Goal: Communication & Community: Answer question/provide support

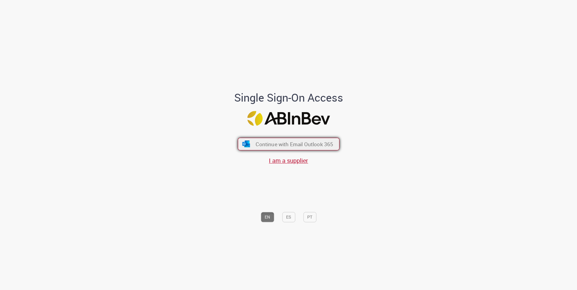
click at [284, 146] on span "Continue with Email Outlook 365" at bounding box center [295, 144] width 78 height 7
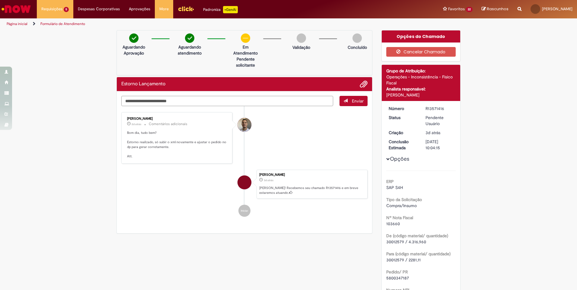
click at [147, 101] on textarea "Digite sua mensagem aqui..." at bounding box center [227, 101] width 212 height 10
type textarea "**********"
click at [357, 103] on span "Enviar" at bounding box center [358, 100] width 12 height 5
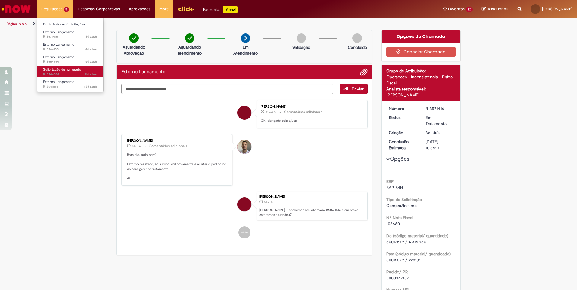
click at [57, 68] on span "Solicitação de numerário" at bounding box center [62, 69] width 38 height 5
click at [74, 70] on span "Solicitação de numerário" at bounding box center [62, 69] width 38 height 5
click at [74, 69] on span "Solicitação de numerário" at bounding box center [62, 69] width 38 height 5
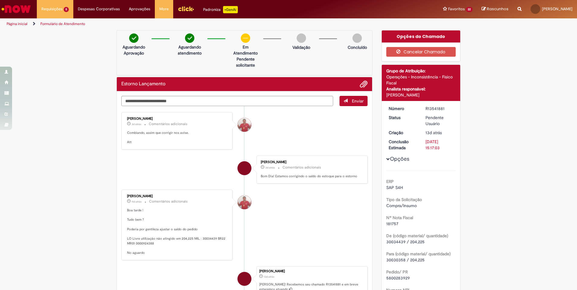
click at [399, 240] on span "30034439 / 204,225" at bounding box center [405, 241] width 38 height 5
click at [398, 240] on span "30034439 / 204,225" at bounding box center [405, 241] width 38 height 5
copy span "30034439"
click at [141, 245] on p "Boa tarde ! Tudo bem ? Poderia por gentileza ajustar o saldo do pedido LO Livre…" at bounding box center [177, 231] width 100 height 47
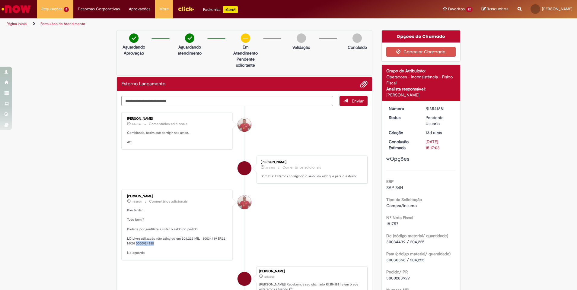
copy p "0000924388"
click at [134, 100] on textarea "Digite sua mensagem aqui..." at bounding box center [227, 101] width 212 height 10
type textarea "**********"
drag, startPoint x: 342, startPoint y: 105, endPoint x: 342, endPoint y: 101, distance: 3.6
click at [342, 102] on button "Enviar" at bounding box center [353, 101] width 28 height 10
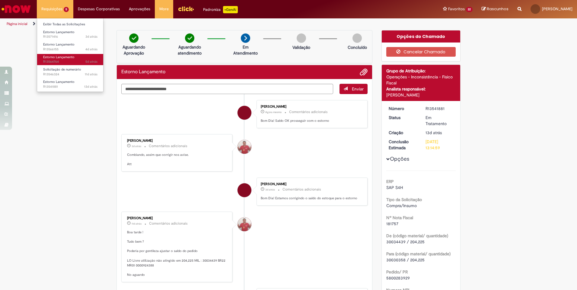
click at [61, 59] on span "Estorno Lançamento" at bounding box center [58, 57] width 31 height 5
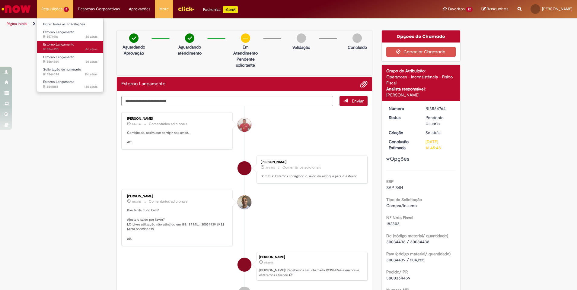
click at [68, 42] on link "Estorno Lançamento 4d atrás 4 dias atrás R13566155" at bounding box center [70, 46] width 66 height 11
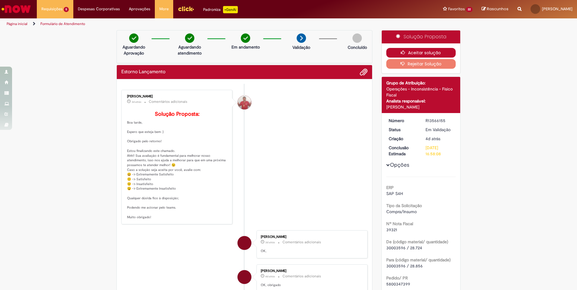
click at [423, 51] on button "Aceitar solução" at bounding box center [421, 53] width 70 height 10
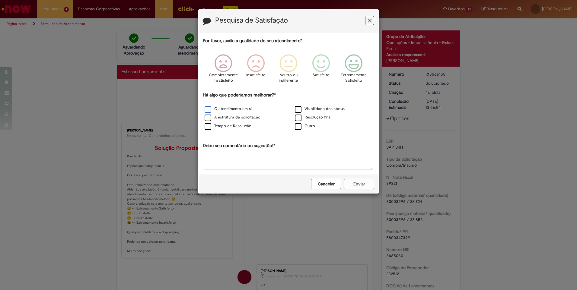
click at [215, 108] on label "O atendimento em si" at bounding box center [228, 109] width 47 height 6
click at [358, 65] on icon "Feedback" at bounding box center [353, 63] width 23 height 18
click at [352, 184] on button "Enviar" at bounding box center [359, 184] width 30 height 10
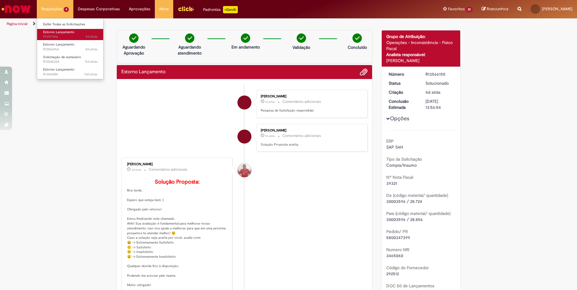
click at [58, 36] on span "3d atrás 3 dias atrás R13571416" at bounding box center [70, 36] width 54 height 5
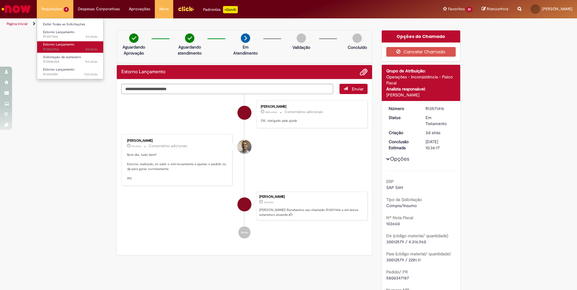
click at [59, 50] on span "5d atrás 5 dias atrás R13564764" at bounding box center [70, 49] width 54 height 5
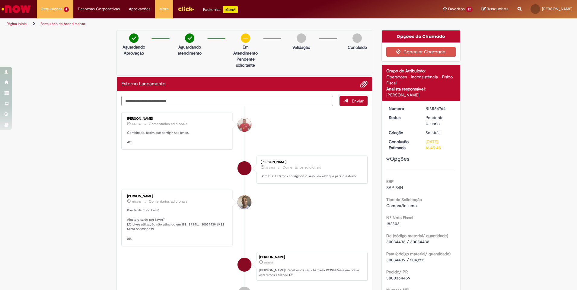
click at [390, 242] on span "30034438 / 30034438" at bounding box center [407, 241] width 43 height 5
copy span "30034438"
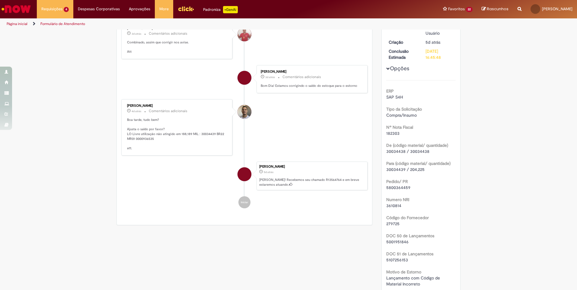
click at [393, 243] on span "5001951846" at bounding box center [397, 241] width 22 height 5
copy span "5001951846"
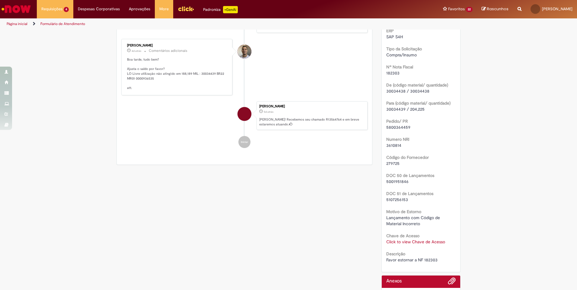
click at [390, 127] on span "5800364459" at bounding box center [398, 127] width 24 height 5
copy span "5800364459"
click at [393, 144] on span "3610814" at bounding box center [393, 145] width 15 height 5
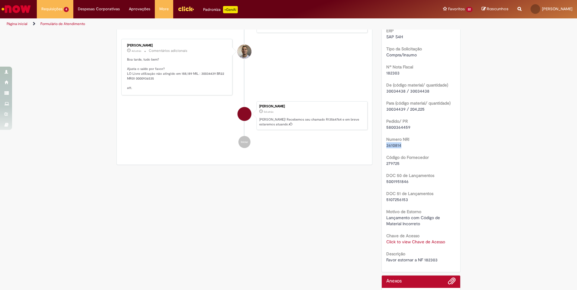
copy span "3610814"
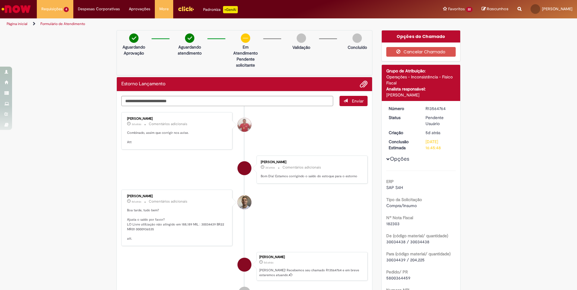
click at [143, 84] on h2 "Estorno Lançamento" at bounding box center [143, 83] width 44 height 5
click at [135, 97] on textarea "Digite sua mensagem aqui..." at bounding box center [227, 101] width 212 height 10
type textarea "**********"
click at [343, 100] on span "submit" at bounding box center [345, 101] width 4 height 4
